Goal: Task Accomplishment & Management: Manage account settings

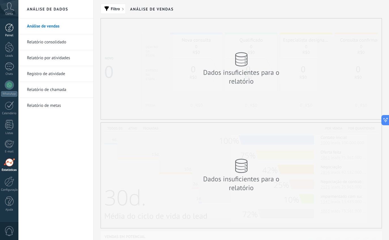
click at [9, 27] on div at bounding box center [9, 27] width 8 height 8
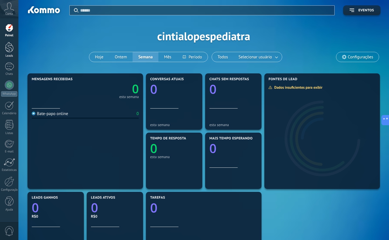
click at [8, 50] on div at bounding box center [9, 47] width 8 height 10
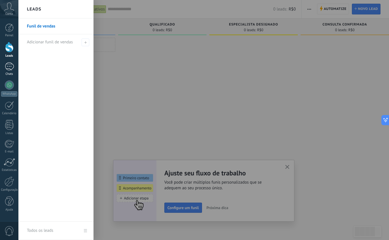
click at [8, 71] on link "Chats" at bounding box center [9, 69] width 18 height 14
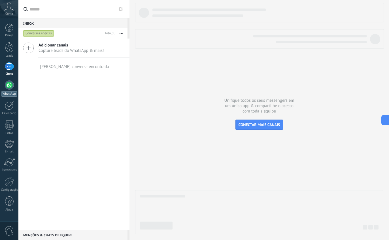
click at [9, 87] on div at bounding box center [9, 84] width 9 height 9
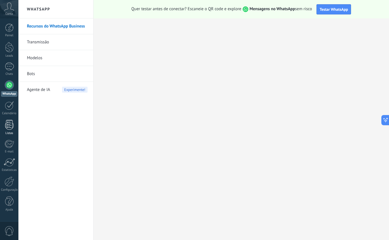
click at [7, 129] on div at bounding box center [9, 125] width 8 height 10
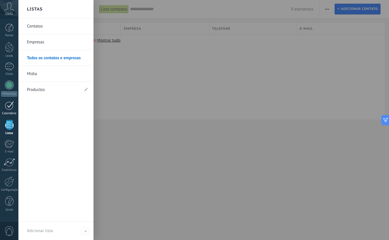
click at [7, 112] on div "Calendário" at bounding box center [9, 114] width 16 height 4
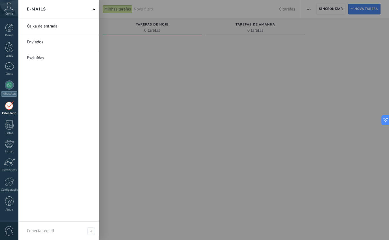
click at [75, 27] on link at bounding box center [58, 26] width 81 height 16
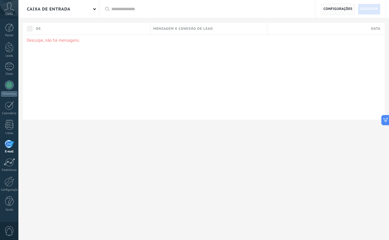
click at [336, 11] on span "Configurações" at bounding box center [337, 9] width 29 height 10
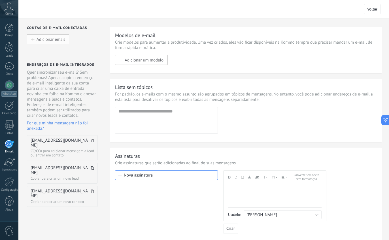
click at [42, 37] on button "Adicionar email" at bounding box center [48, 39] width 42 height 10
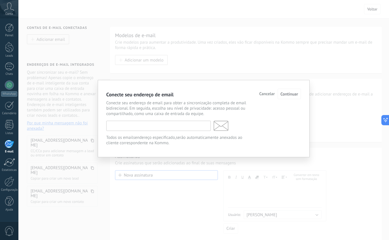
click at [131, 125] on input "text" at bounding box center [158, 126] width 104 height 10
type input "*"
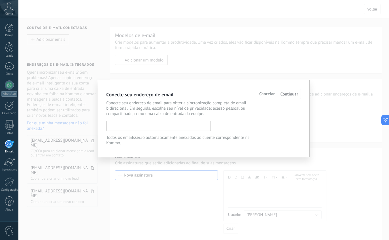
type input "*"
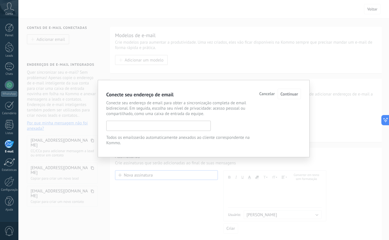
type input "*"
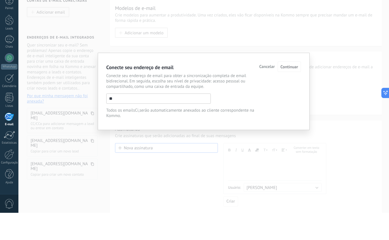
type input "*"
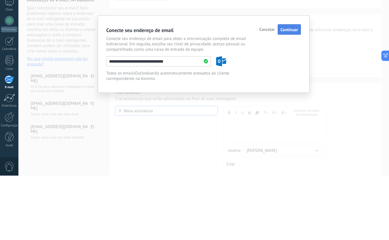
type input "**********"
click at [290, 91] on span "Continuar" at bounding box center [289, 93] width 18 height 5
